Goal: Task Accomplishment & Management: Manage account settings

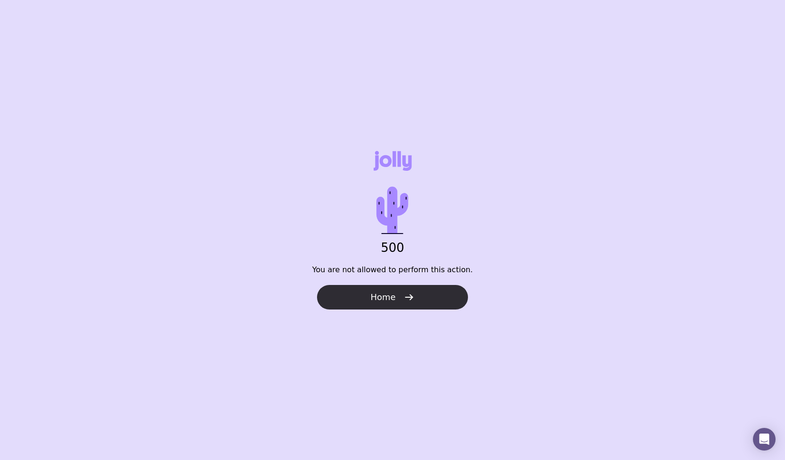
click at [419, 295] on button "Home" at bounding box center [392, 297] width 151 height 25
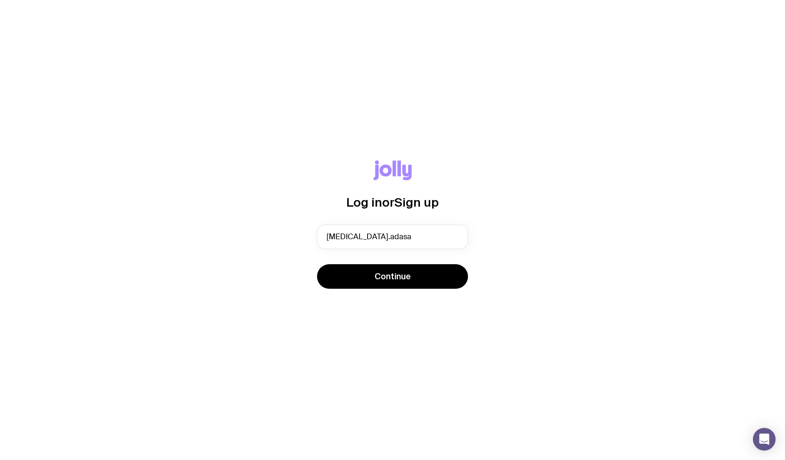
type input "yasmin.adasal@hummingbird.solutions"
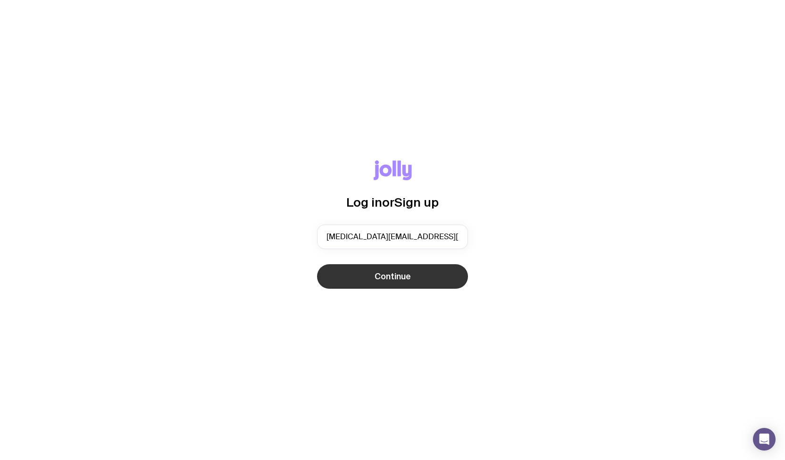
click at [390, 277] on span "Continue" at bounding box center [392, 276] width 36 height 11
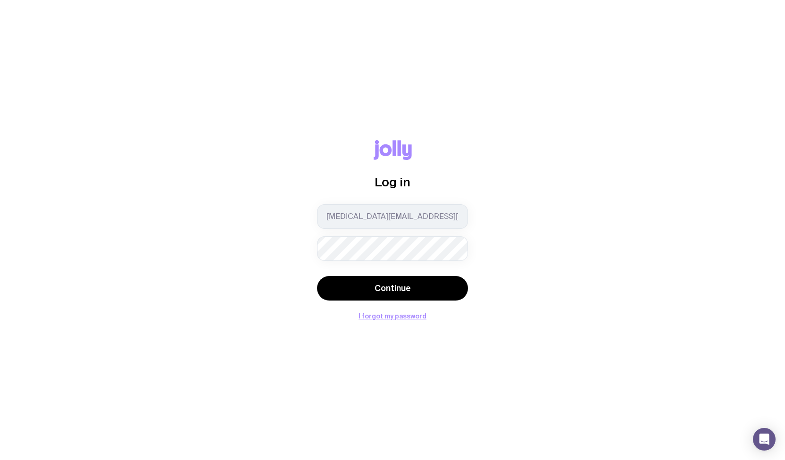
click at [317, 276] on button "Continue" at bounding box center [392, 288] width 151 height 25
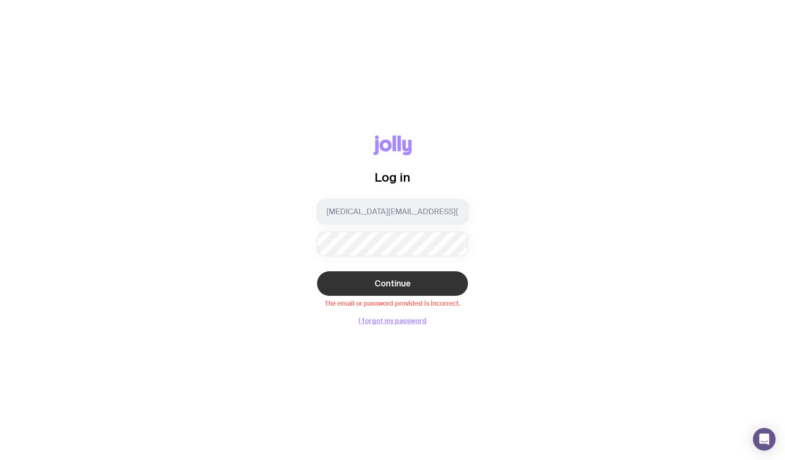
click at [401, 276] on button "Continue" at bounding box center [392, 283] width 151 height 25
click at [317, 271] on button "Continue" at bounding box center [392, 283] width 151 height 25
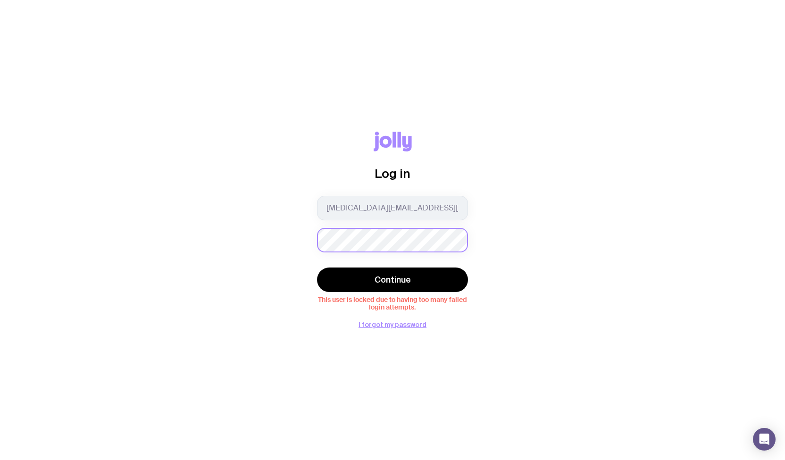
click at [244, 247] on div "Log in yasmin.adasal@hummingbird.solutions Continue This user is locked due to …" at bounding box center [392, 230] width 739 height 197
click at [317, 267] on button "Continue" at bounding box center [392, 279] width 151 height 25
click at [98, 254] on div "Log in yasmin.adasal@hummingbird.solutions Continue This user is locked due to …" at bounding box center [392, 230] width 739 height 197
click at [317, 267] on button "Continue" at bounding box center [392, 279] width 151 height 25
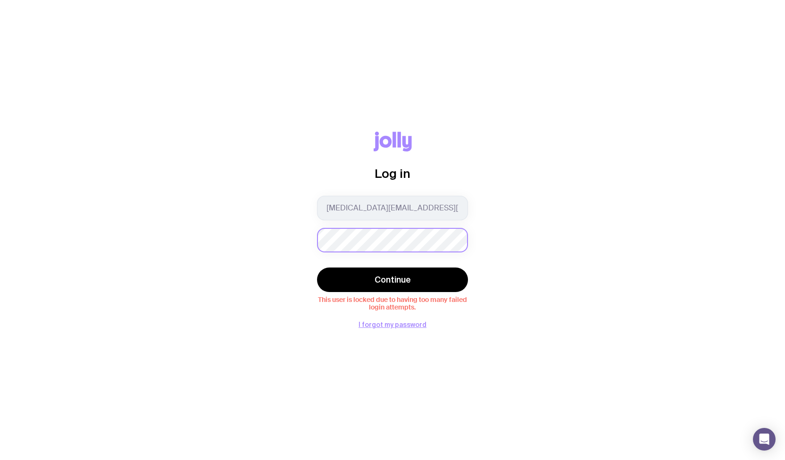
click at [215, 242] on div "Log in yasmin.adasal@hummingbird.solutions Continue This user is locked due to …" at bounding box center [392, 230] width 739 height 197
click at [317, 267] on button "Continue" at bounding box center [392, 279] width 151 height 25
